Goal: Information Seeking & Learning: Learn about a topic

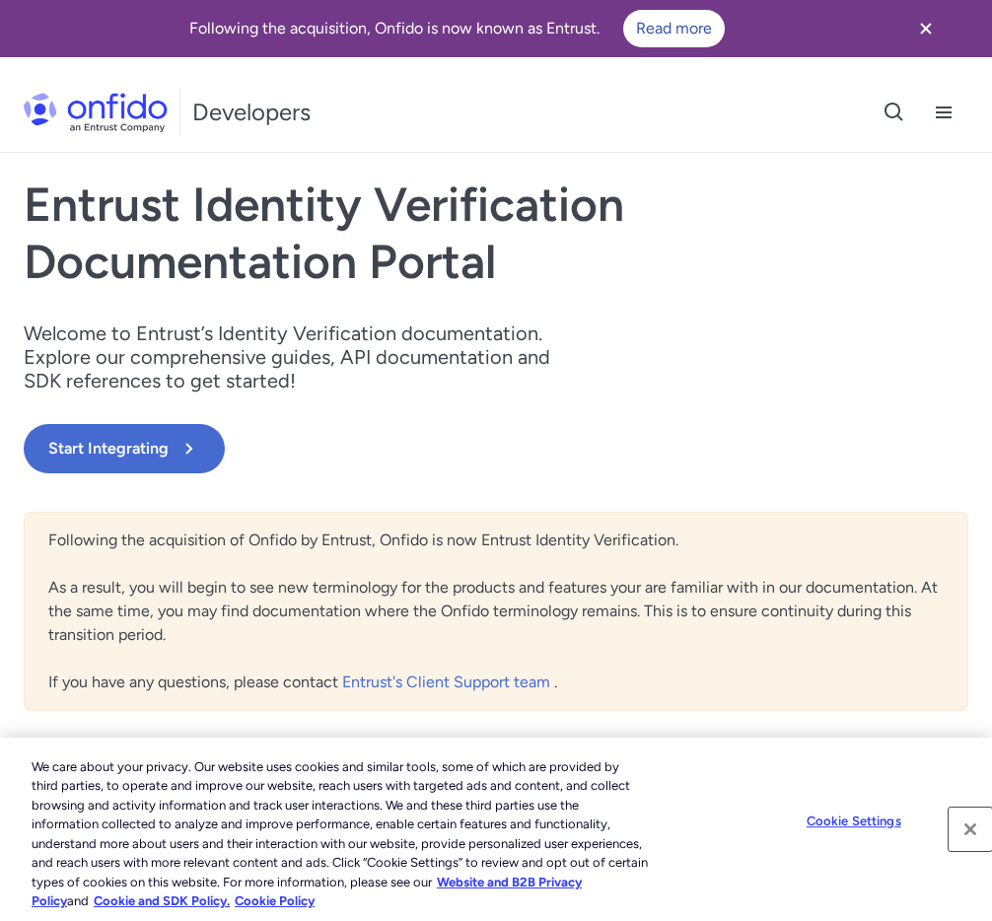
click at [971, 831] on button "Close" at bounding box center [969, 828] width 43 height 43
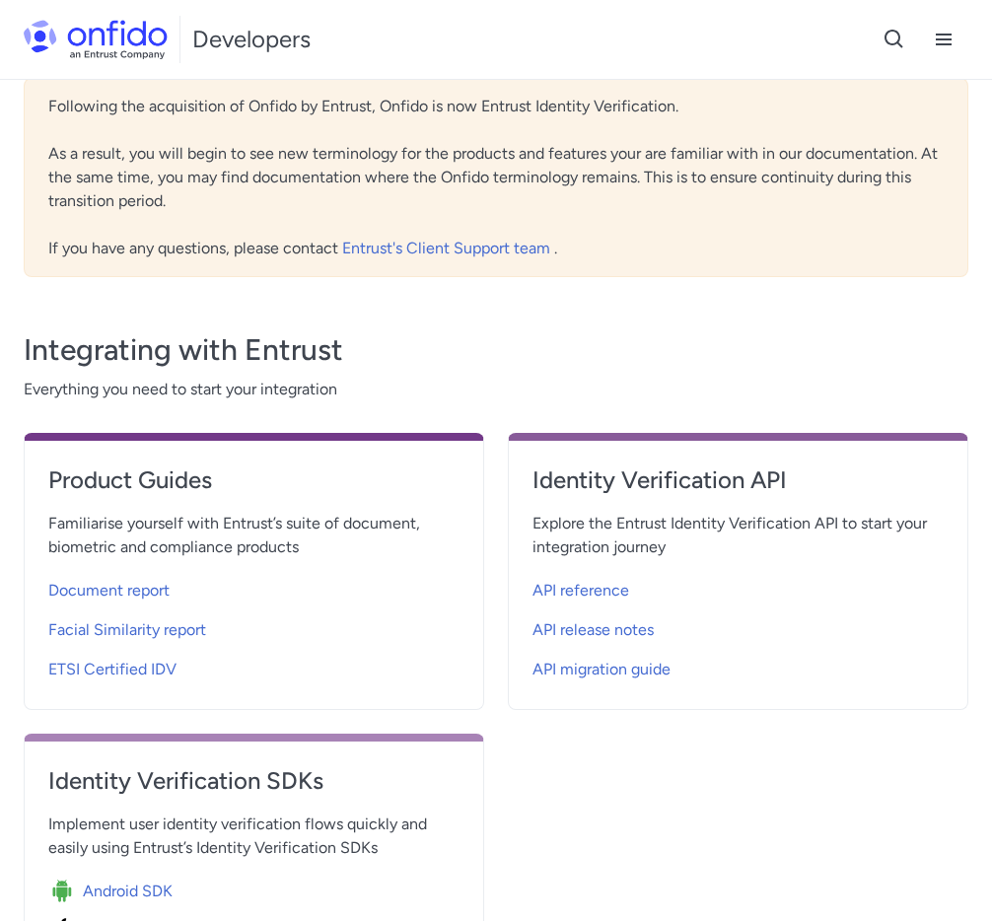
scroll to position [447, 0]
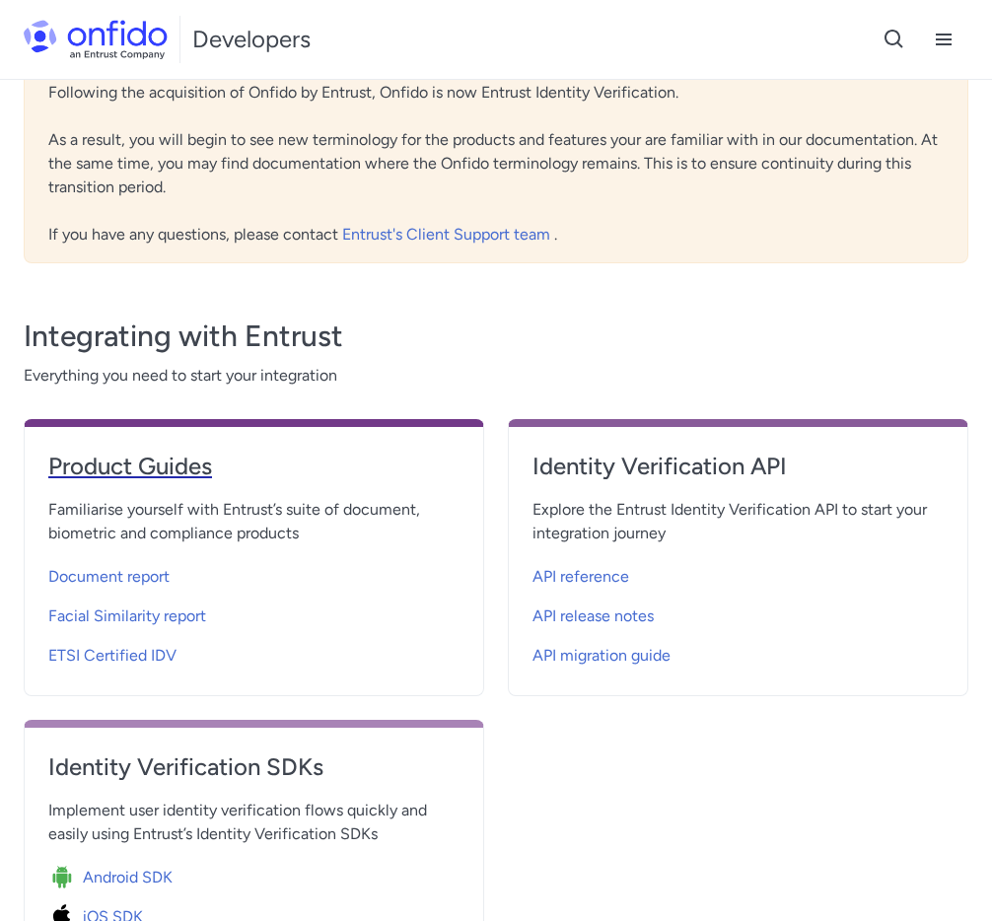
click at [310, 463] on h4 "Product Guides" at bounding box center [253, 466] width 411 height 32
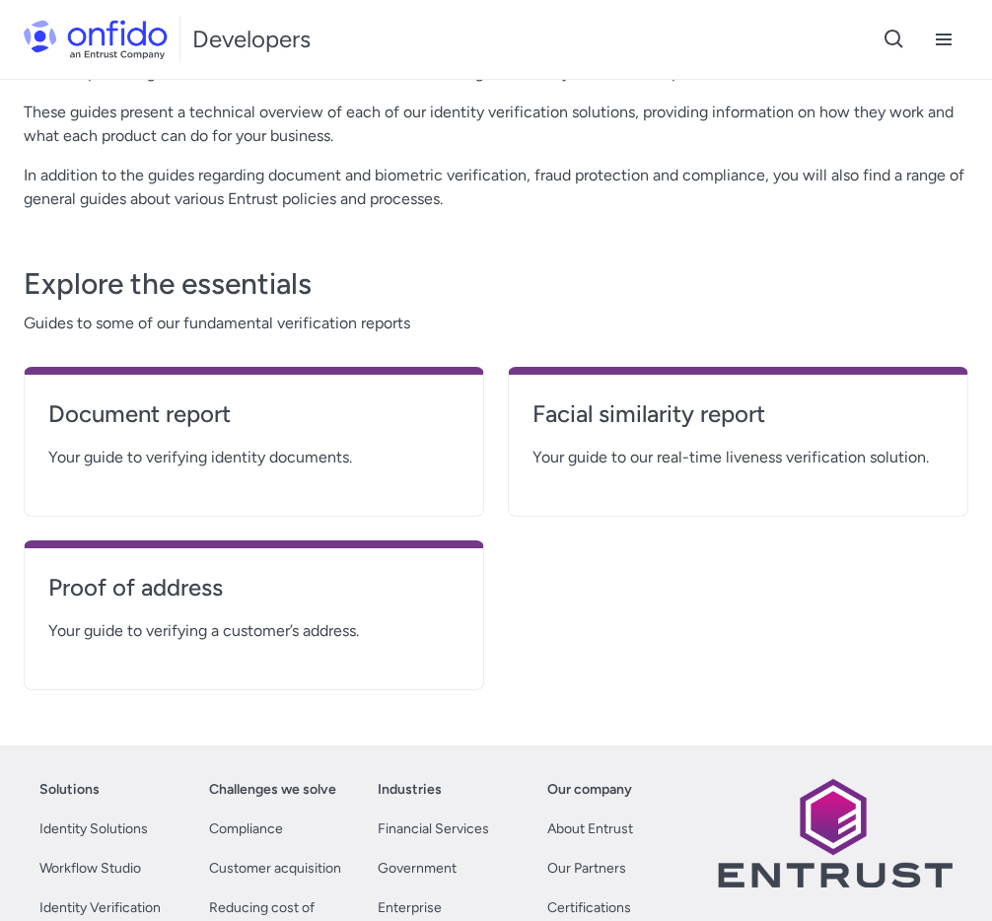
scroll to position [252, 0]
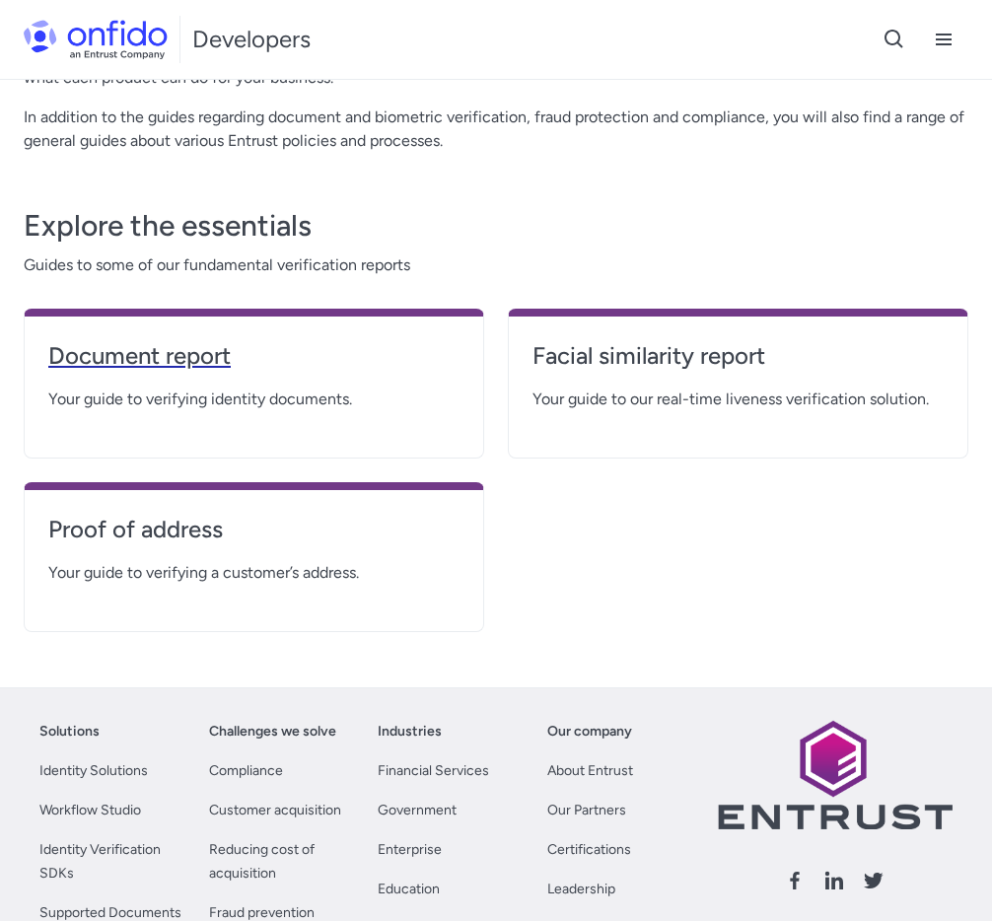
click at [157, 356] on h4 "Document report" at bounding box center [253, 356] width 411 height 32
